Goal: Obtain resource: Download file/media

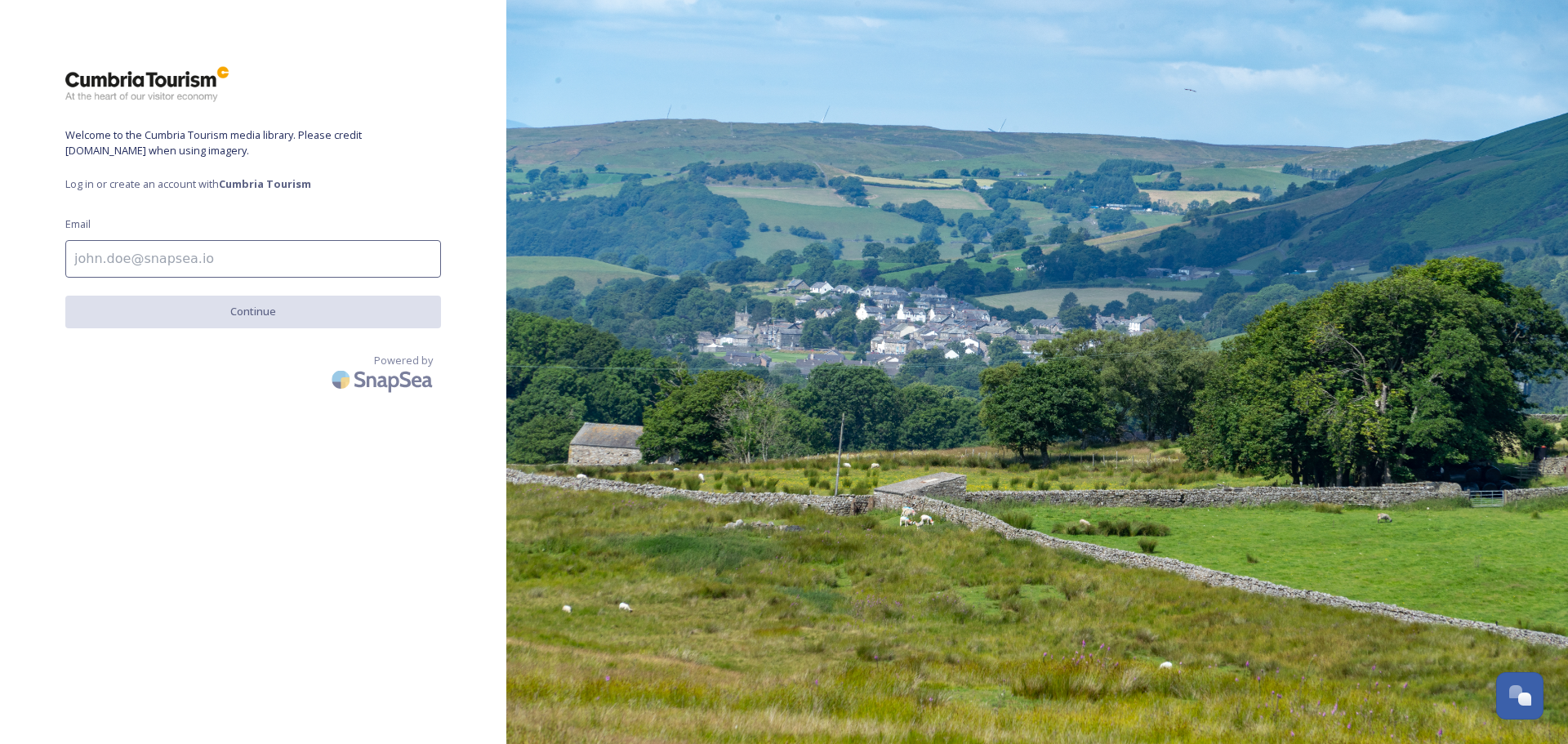
click at [285, 261] on input at bounding box center [253, 259] width 376 height 38
type input "C"
type input "[EMAIL_ADDRESS][DOMAIN_NAME]"
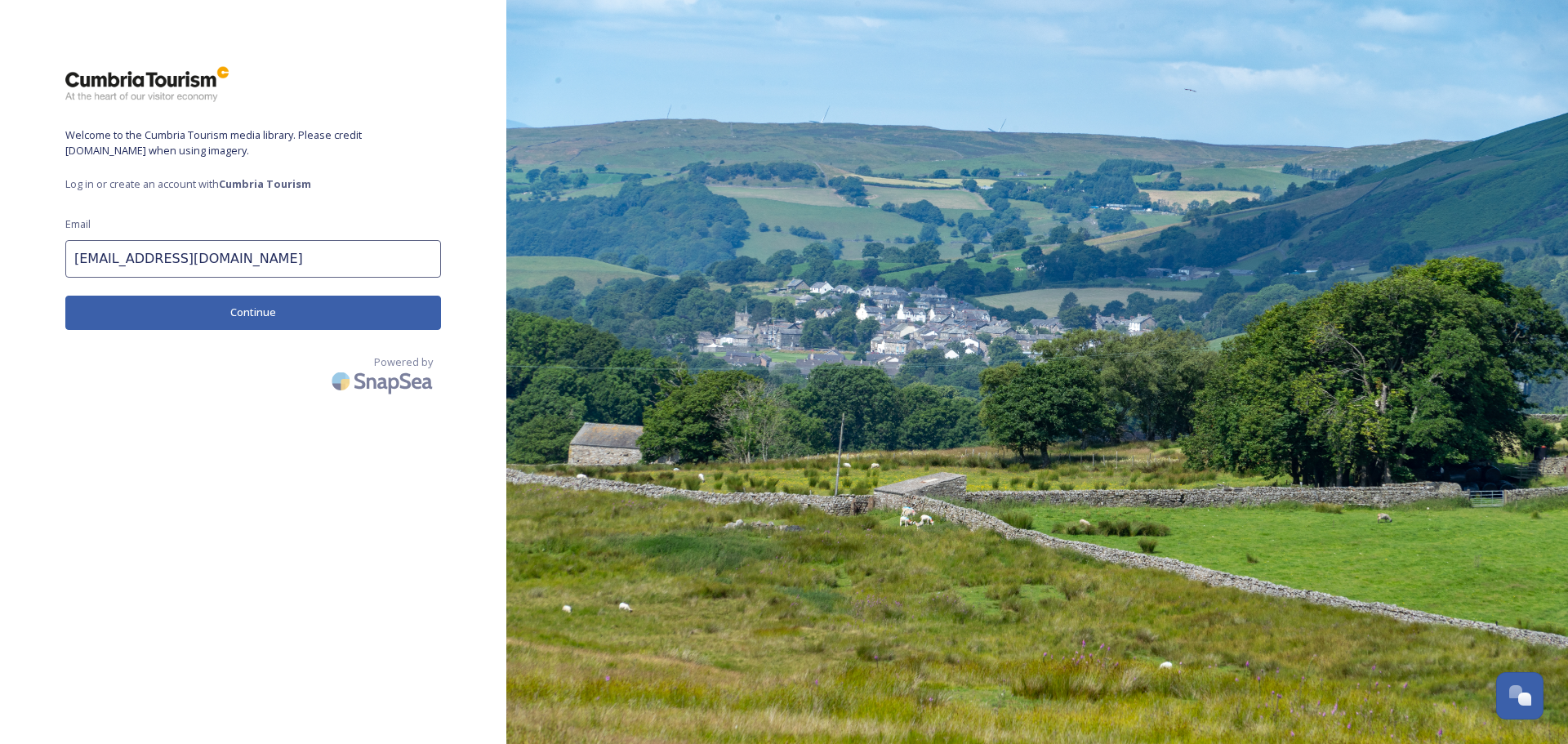
click at [250, 309] on button "Continue" at bounding box center [253, 312] width 376 height 34
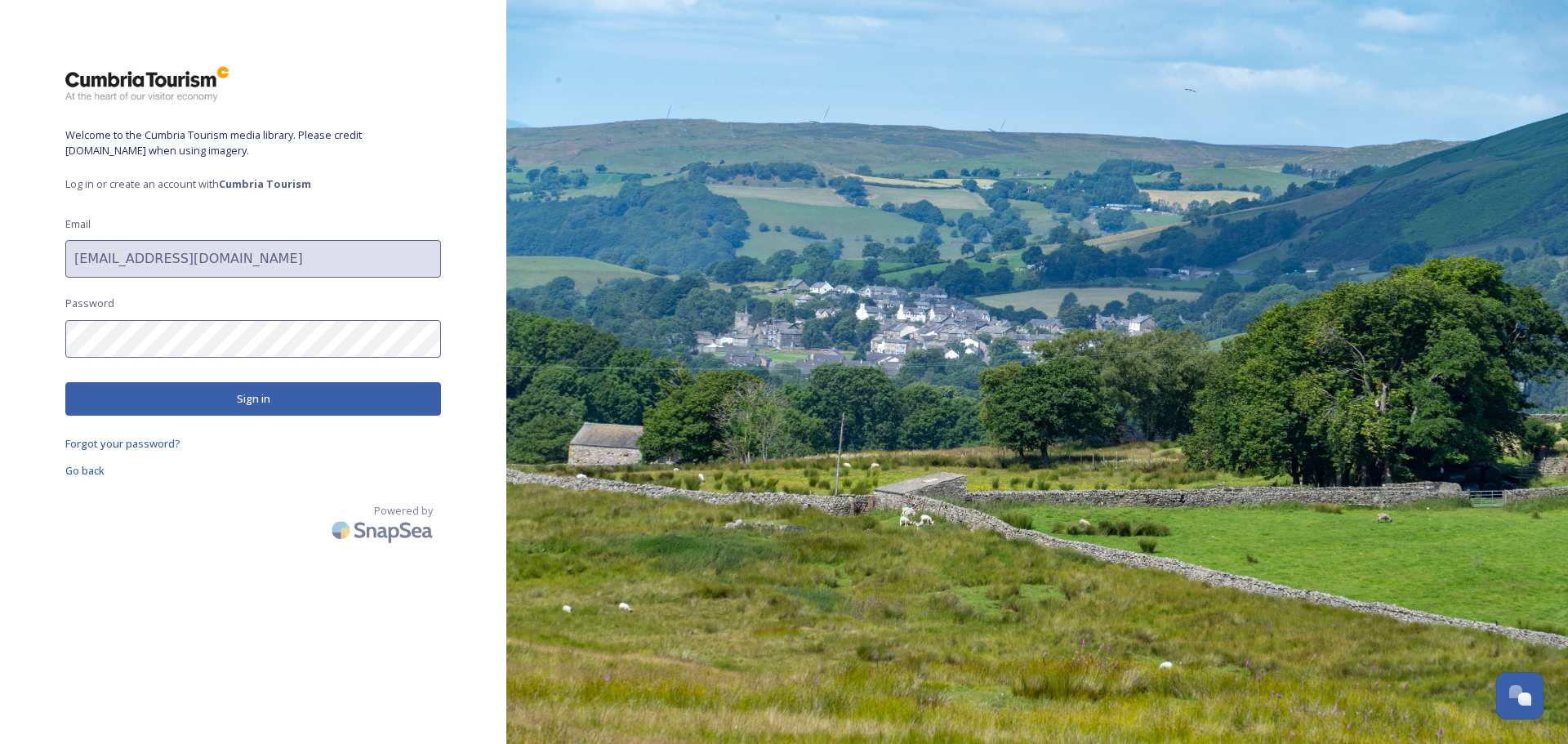
click at [219, 404] on button "Sign in" at bounding box center [253, 399] width 376 height 34
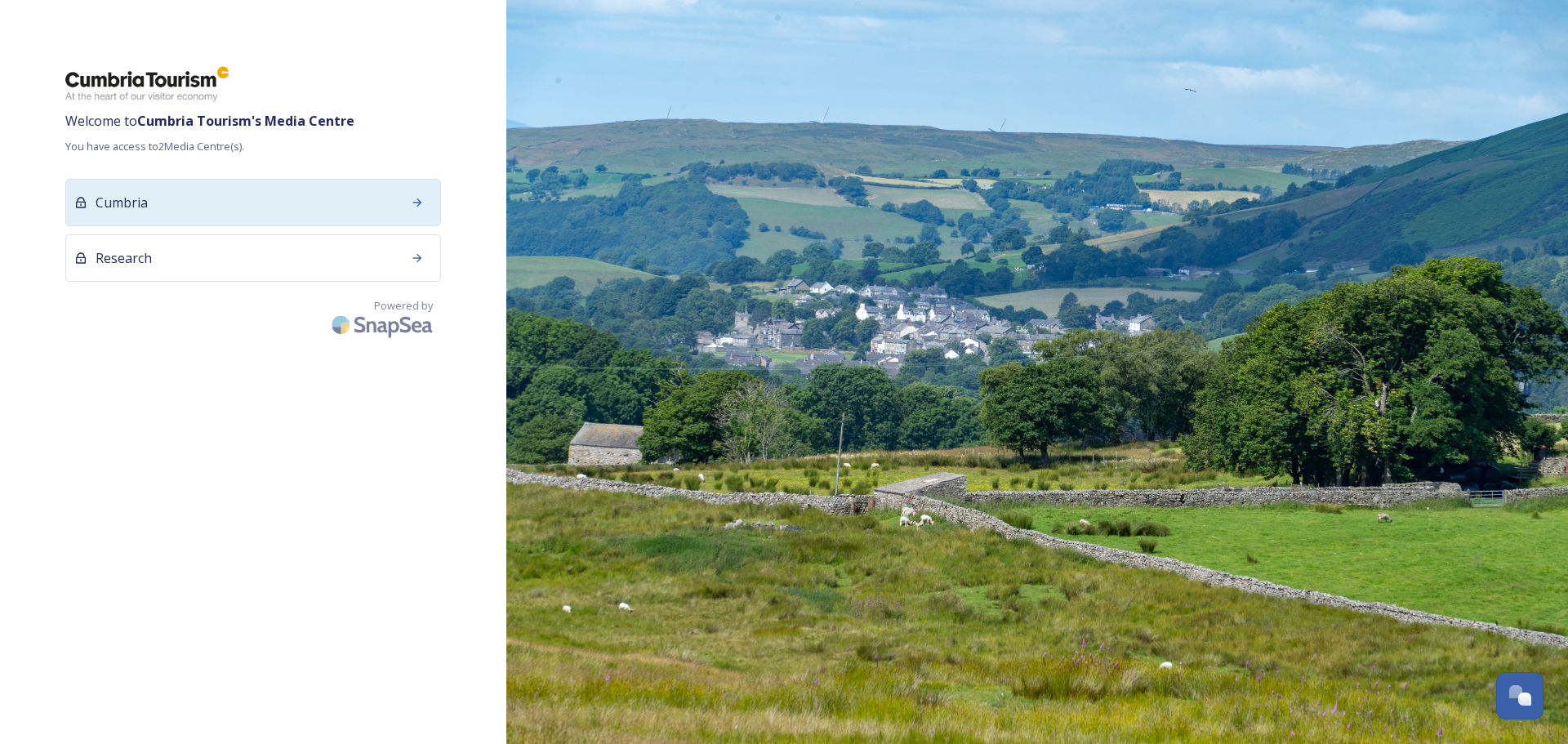
click at [394, 197] on div "Cumbria" at bounding box center [253, 203] width 376 height 48
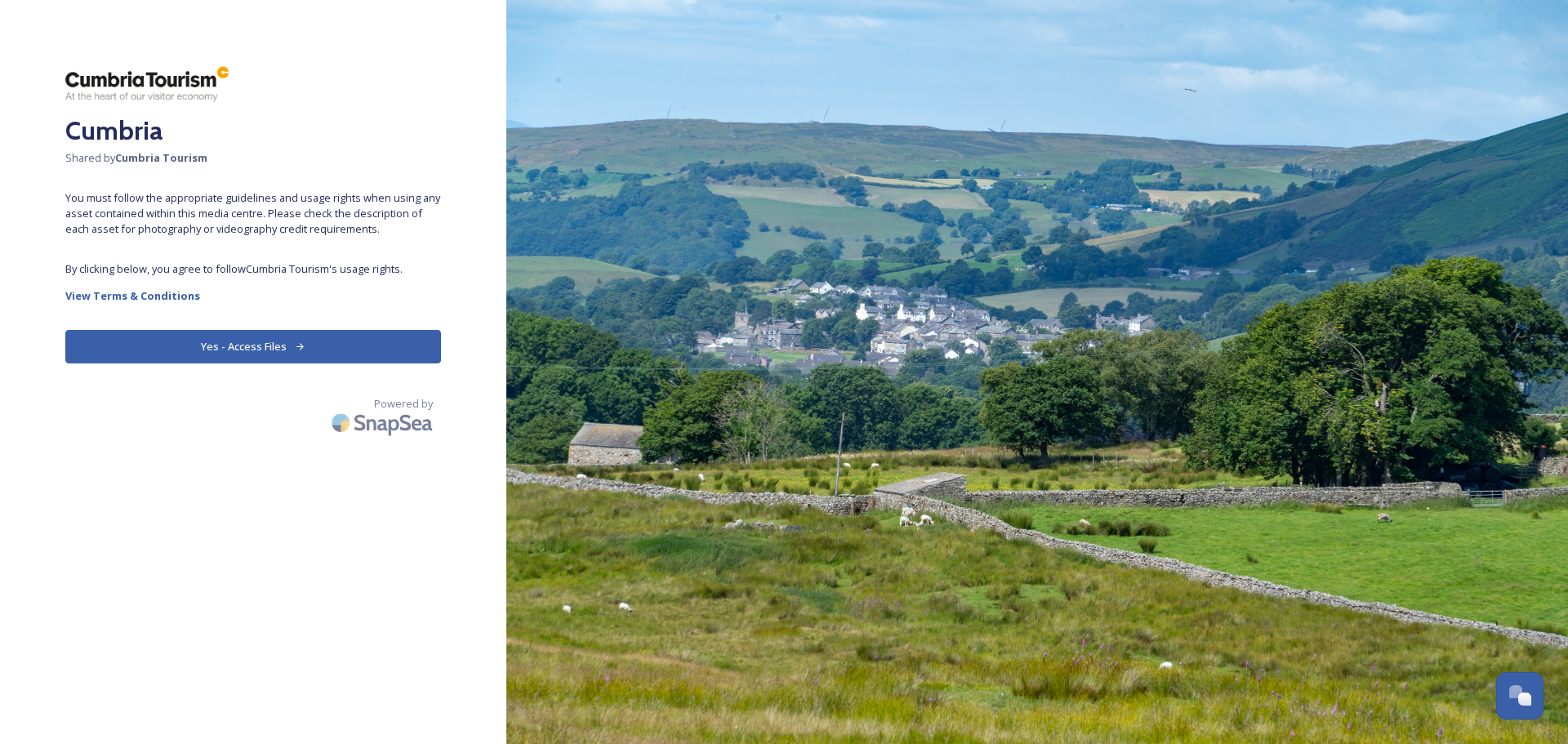
click at [341, 359] on button "Yes - Access Files" at bounding box center [253, 347] width 376 height 34
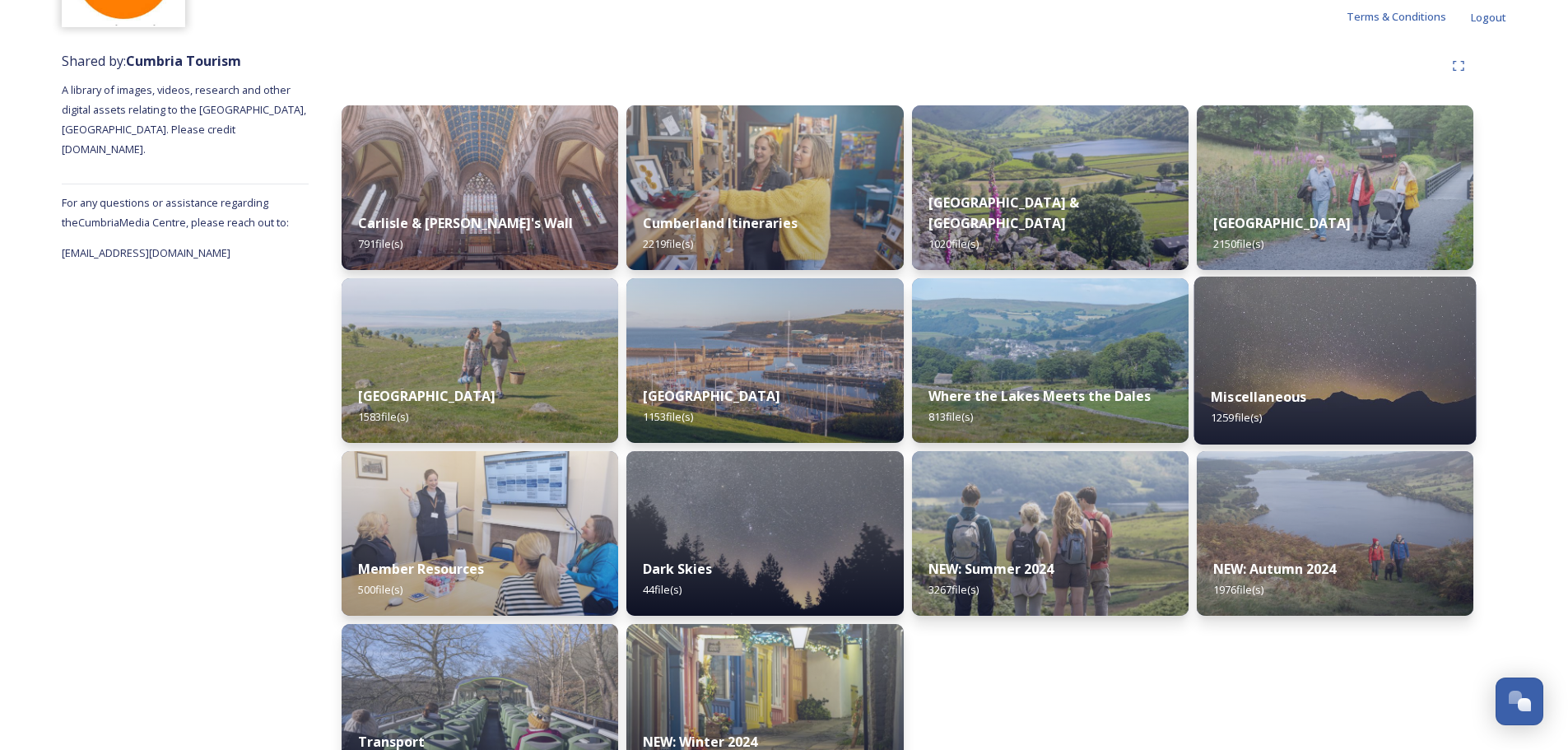
scroll to position [165, 0]
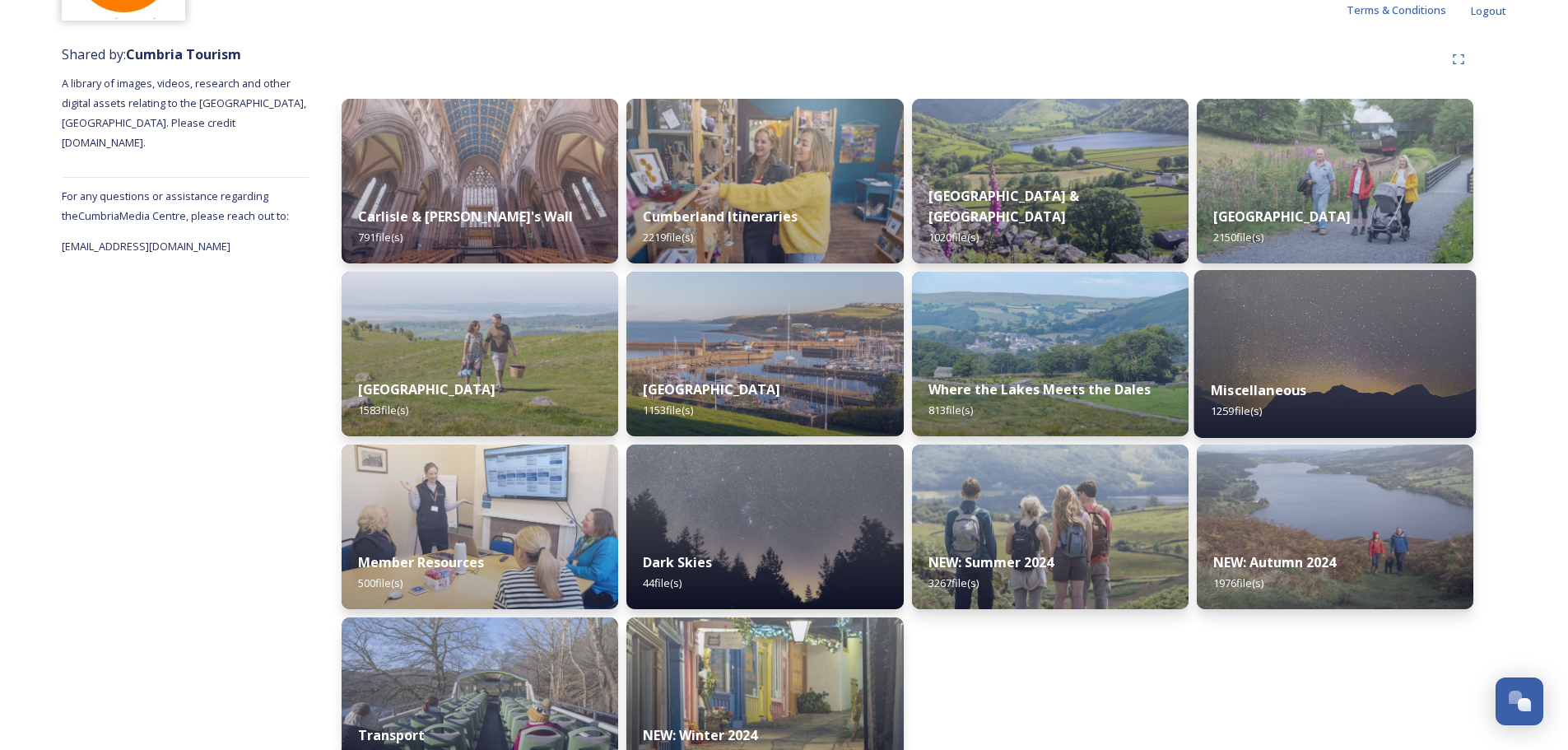
click at [1378, 350] on img at bounding box center [1334, 354] width 282 height 168
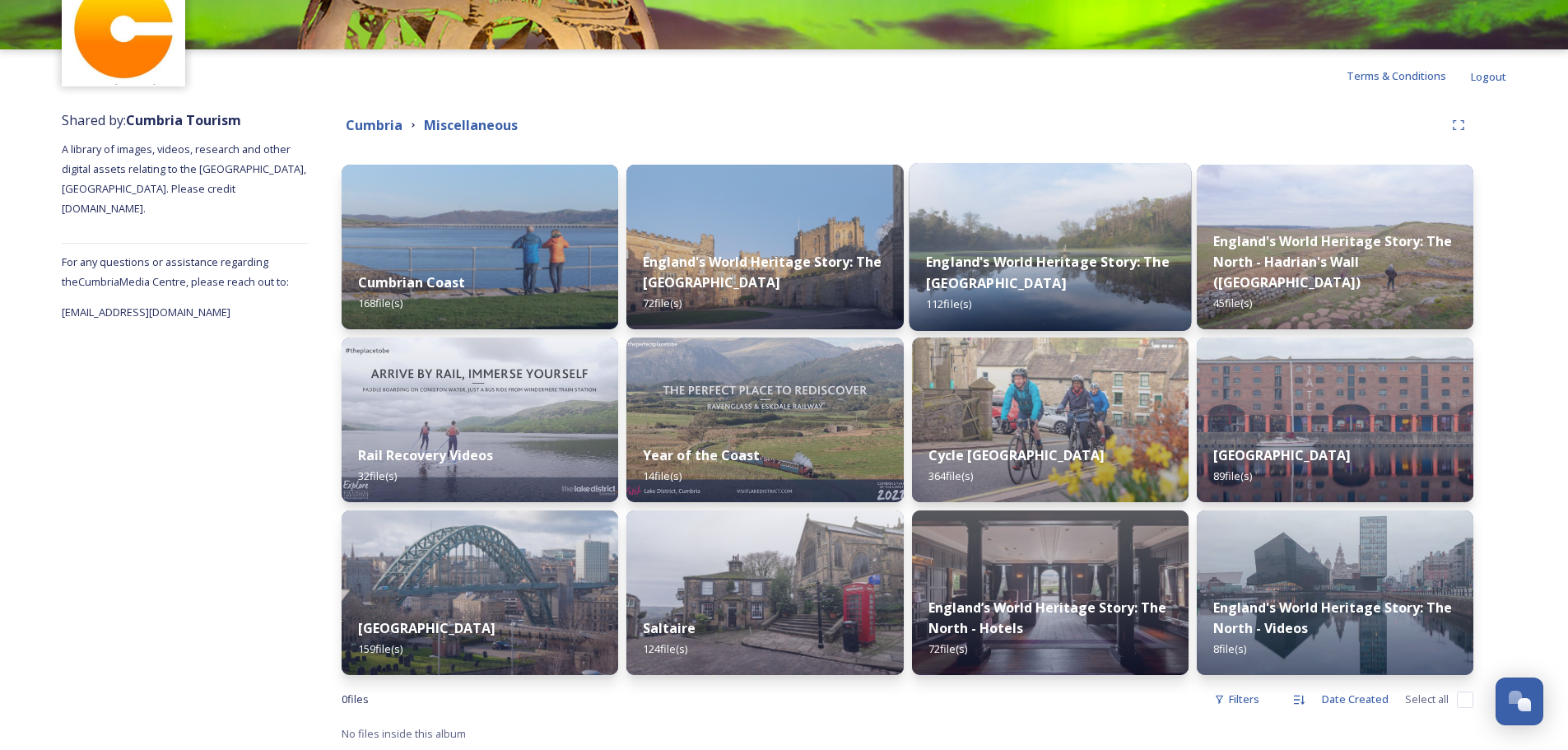
scroll to position [100, 0]
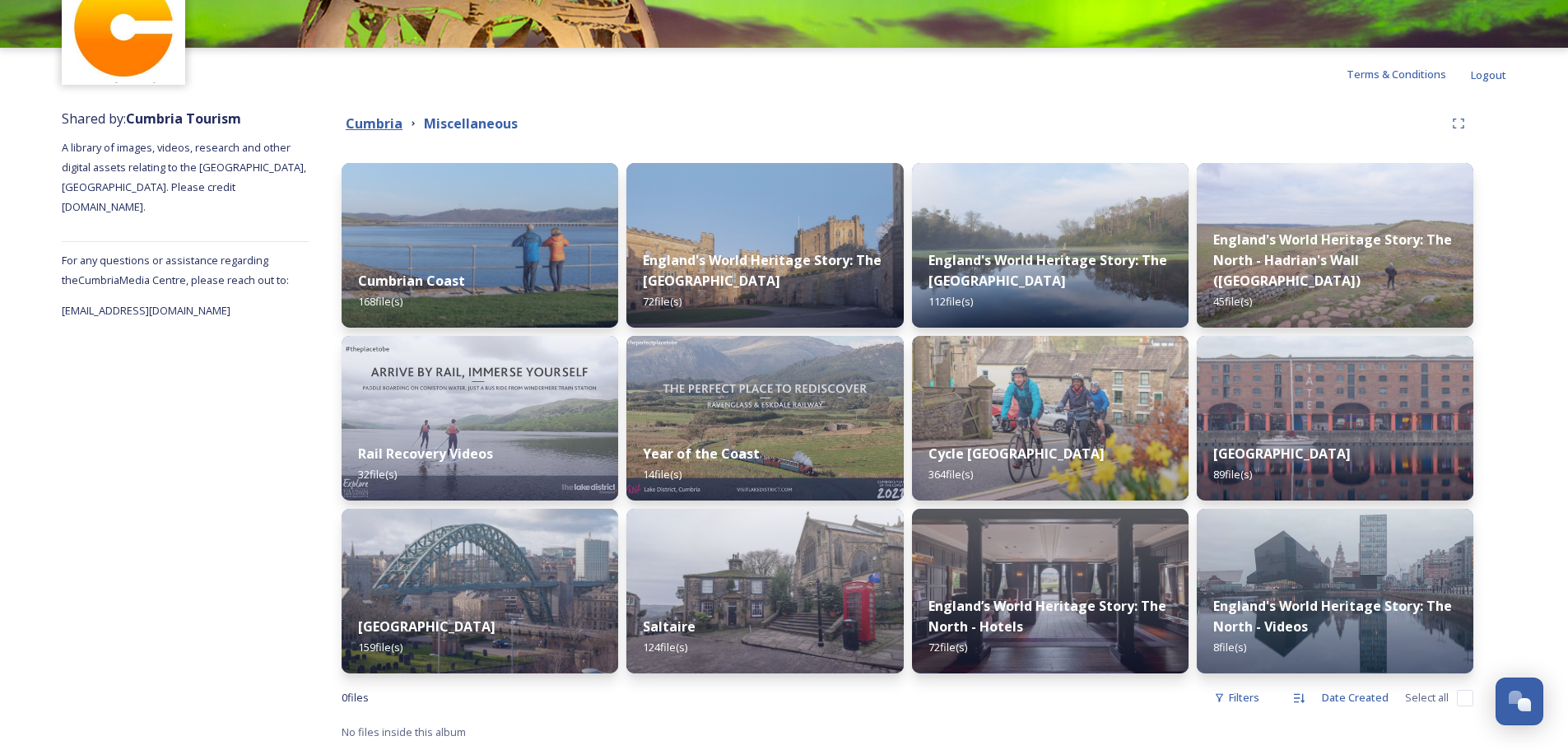
click at [372, 119] on strong "Cumbria" at bounding box center [374, 123] width 57 height 18
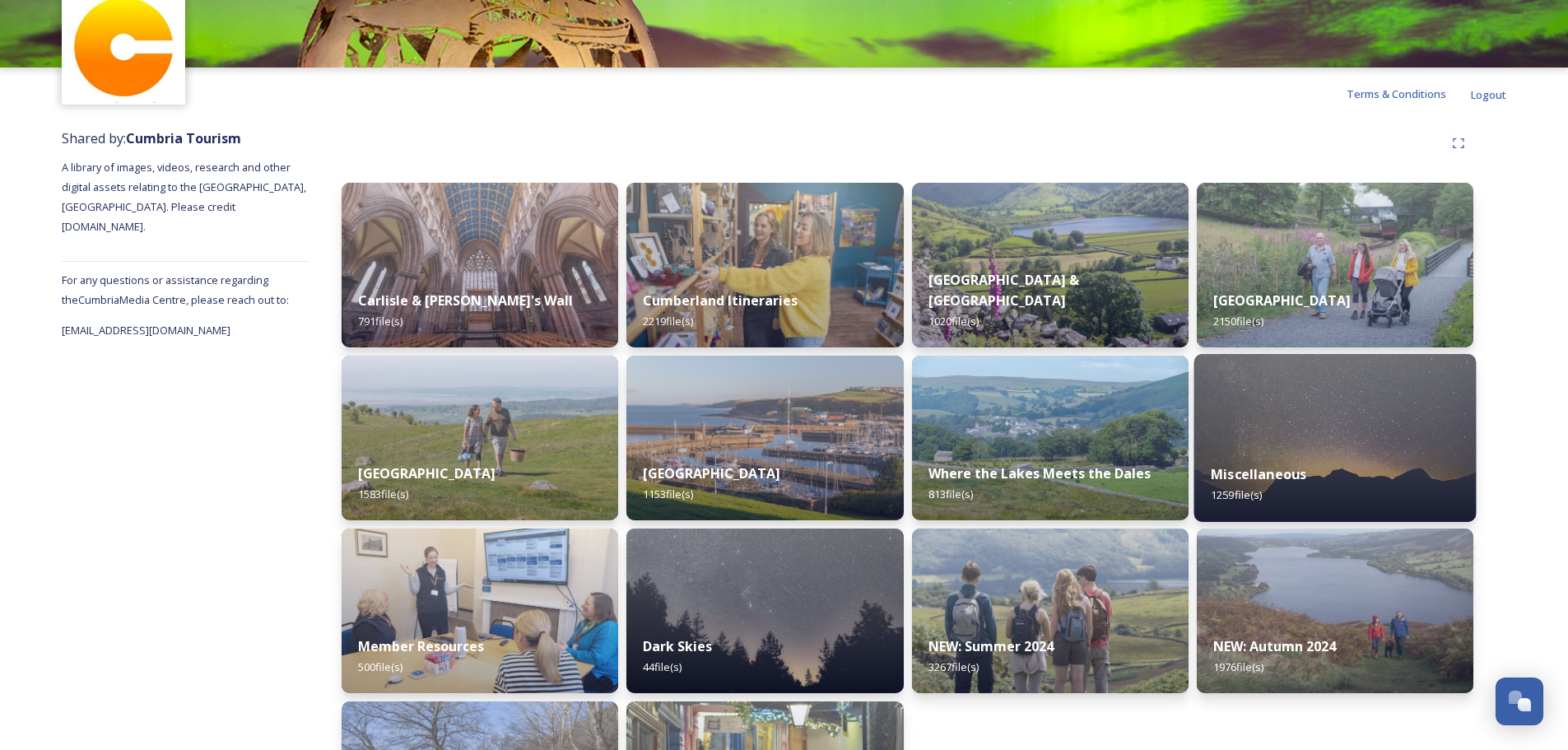
scroll to position [213, 0]
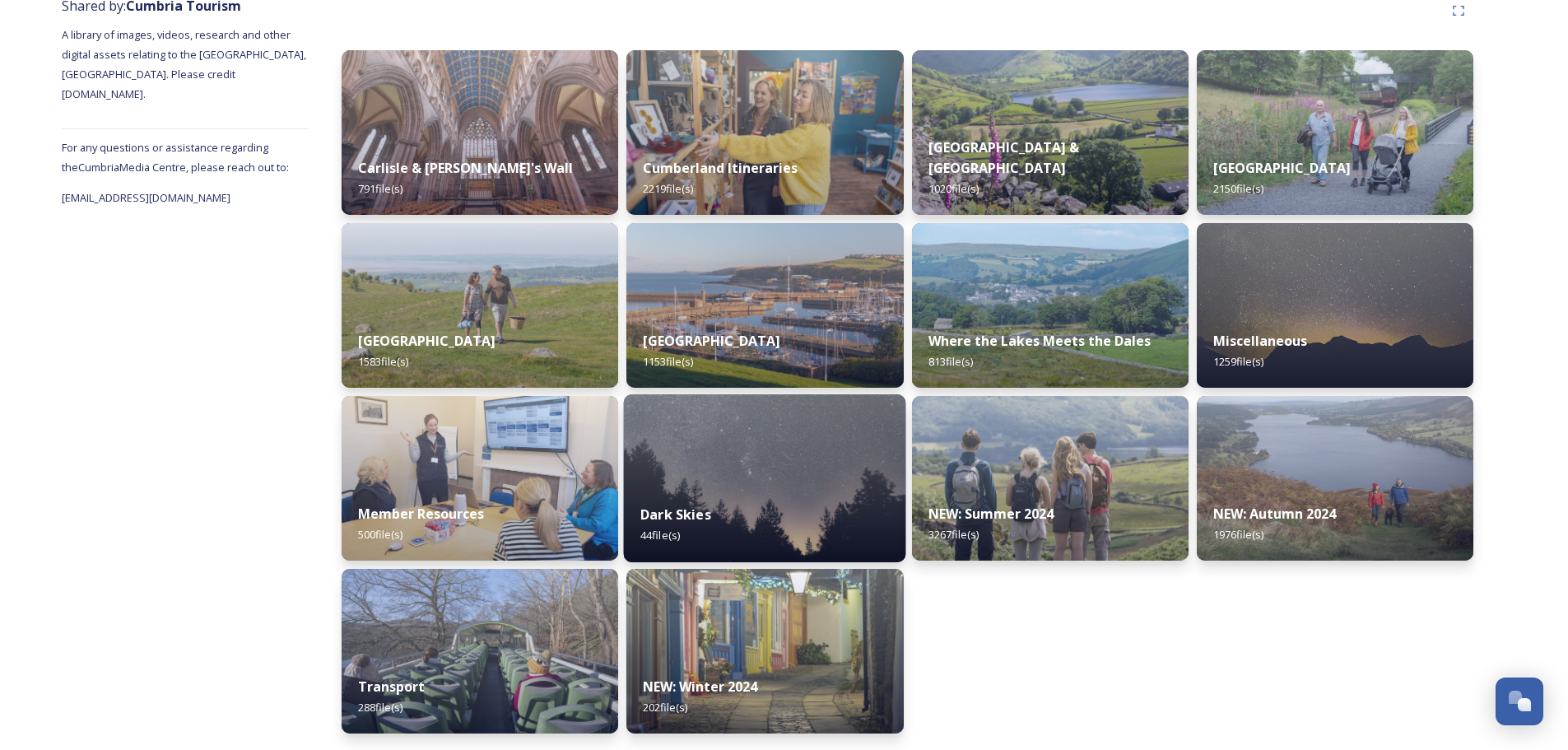
click at [736, 460] on img at bounding box center [765, 478] width 282 height 168
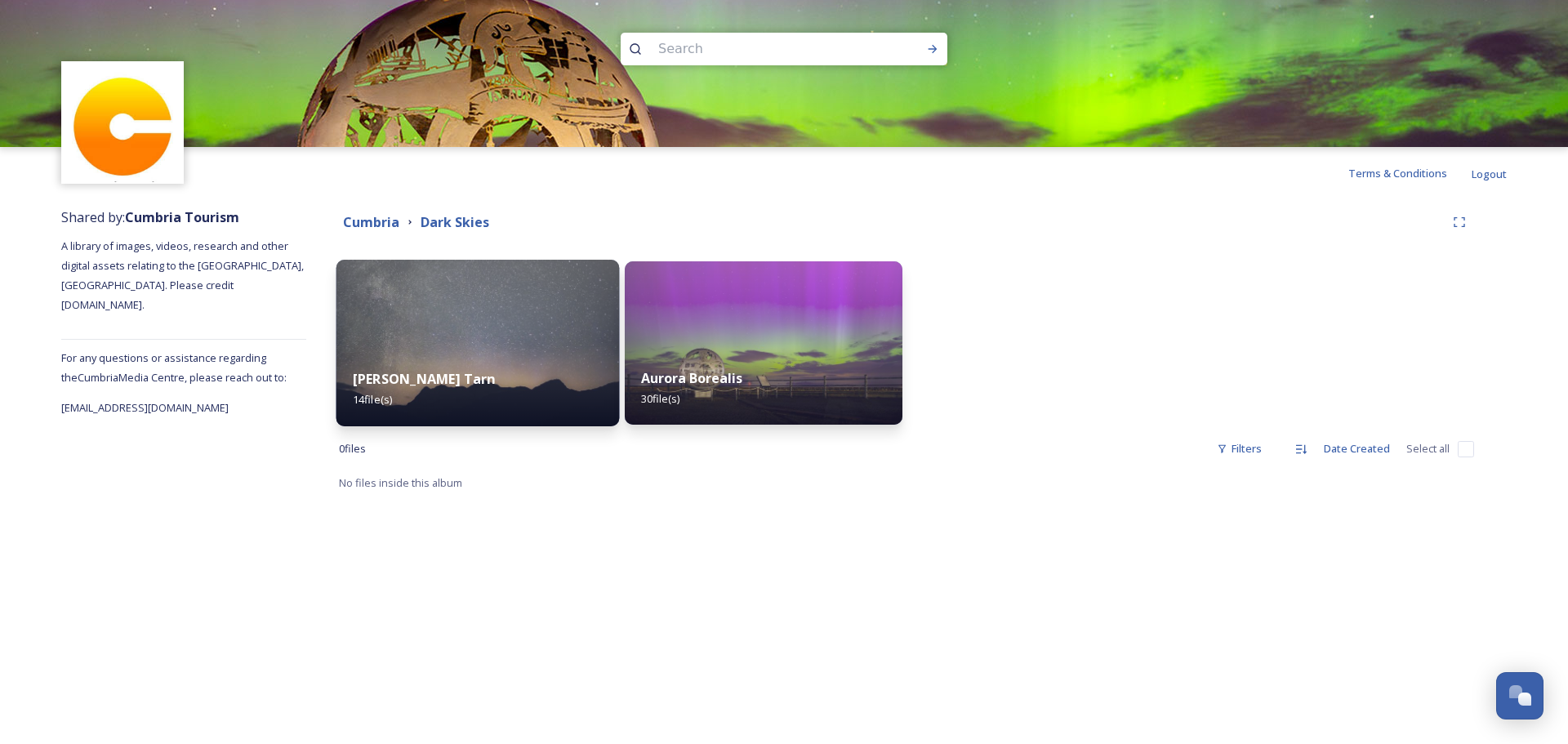
click at [457, 326] on img at bounding box center [477, 343] width 284 height 167
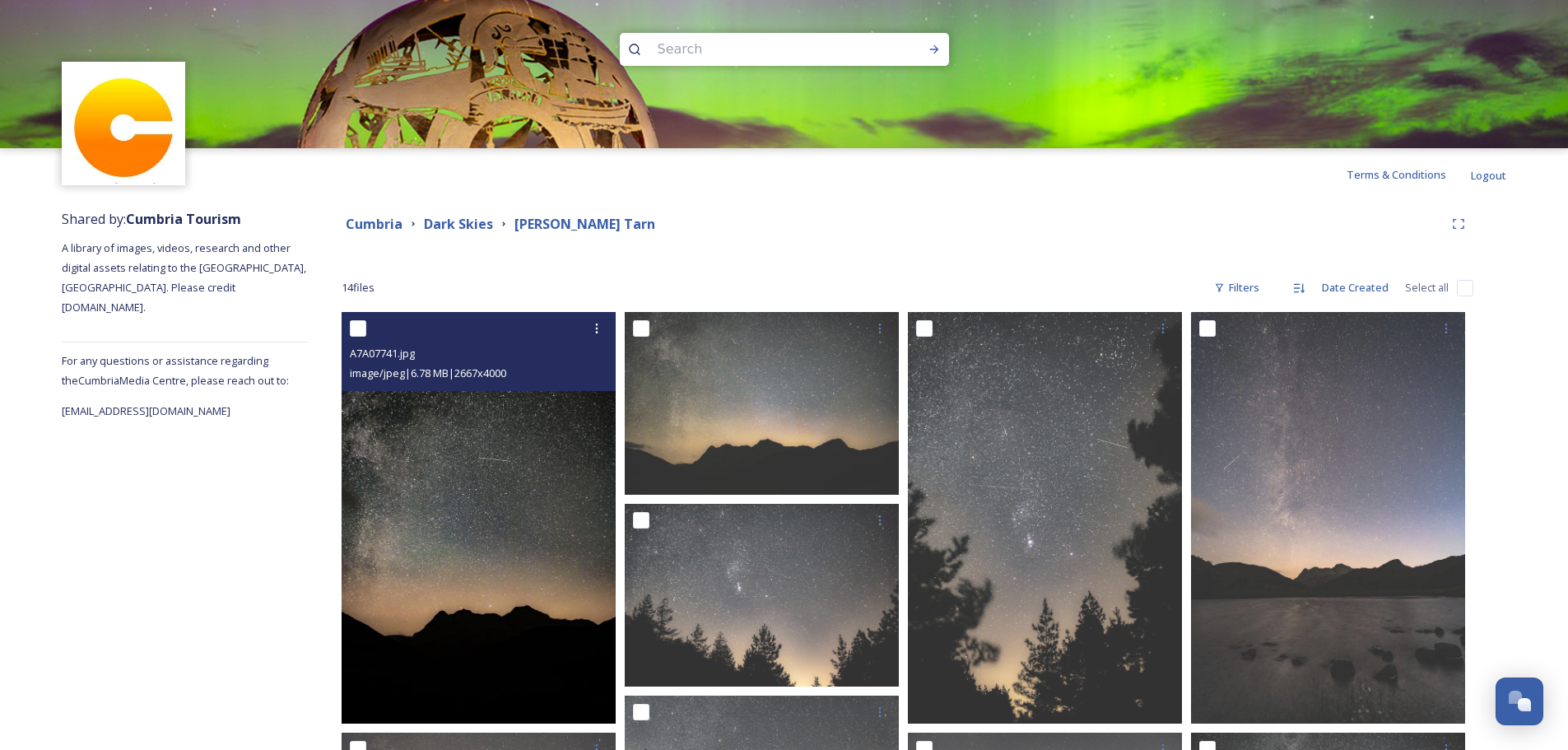
click at [357, 330] on input "checkbox" at bounding box center [358, 329] width 17 height 17
checkbox input "true"
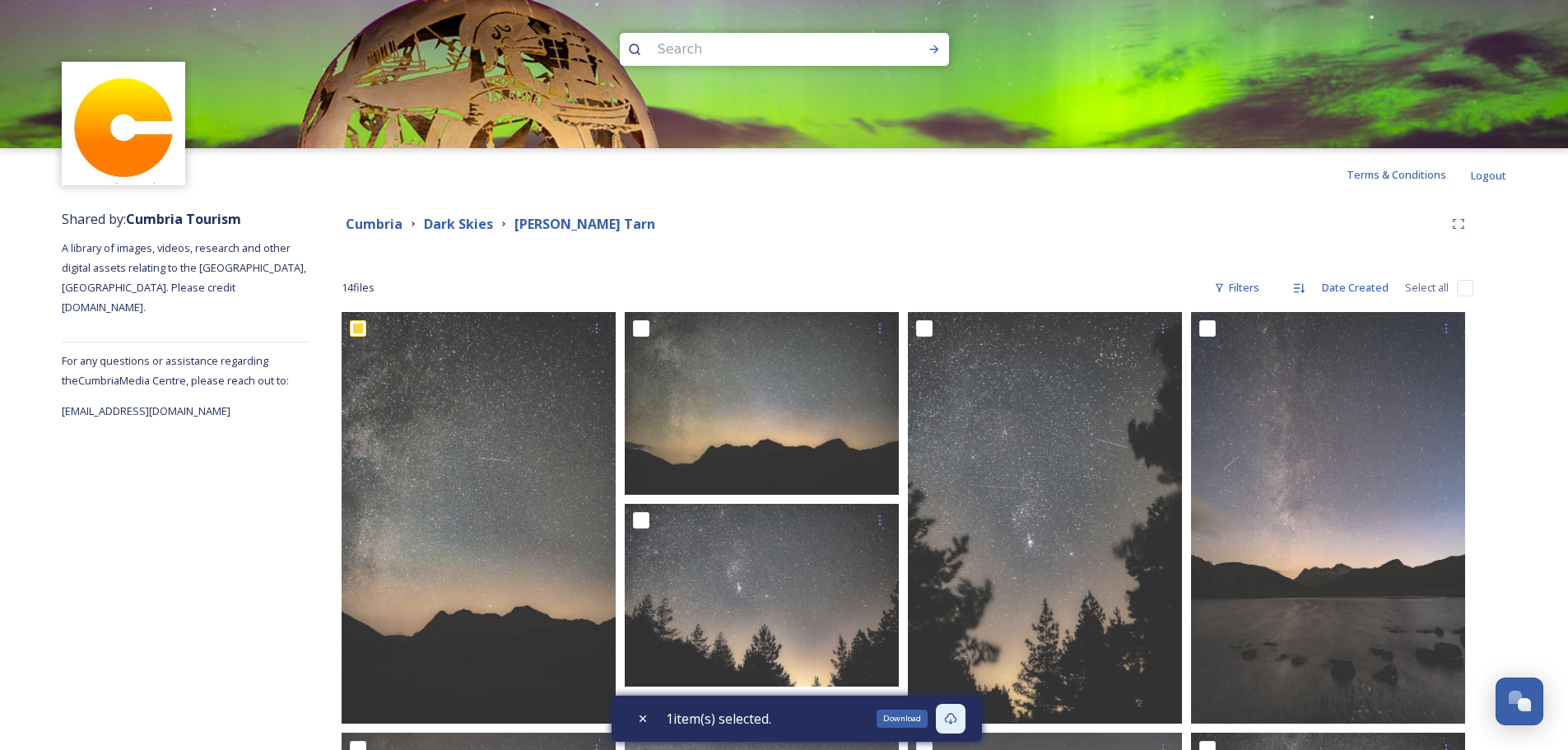
click at [958, 724] on icon at bounding box center [951, 719] width 13 height 13
